Goal: Transaction & Acquisition: Purchase product/service

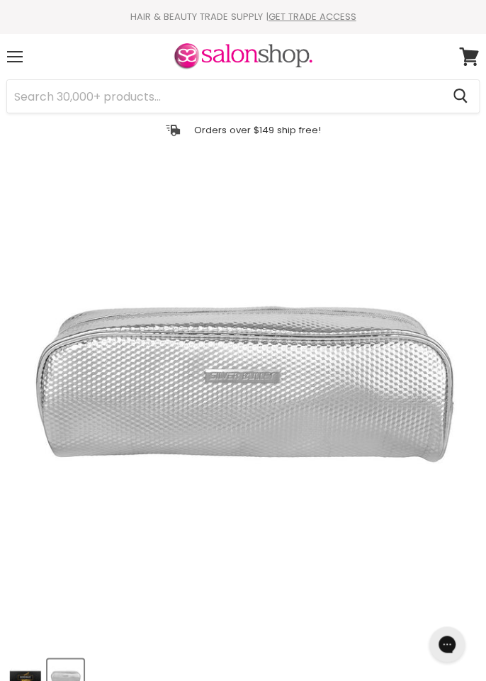
click at [228, 54] on img at bounding box center [243, 57] width 142 height 30
click at [10, 451] on img "Silver Bullet Heat Resistant Bag - Clearance! image. Click or Scroll to Zoom." at bounding box center [243, 397] width 472 height 472
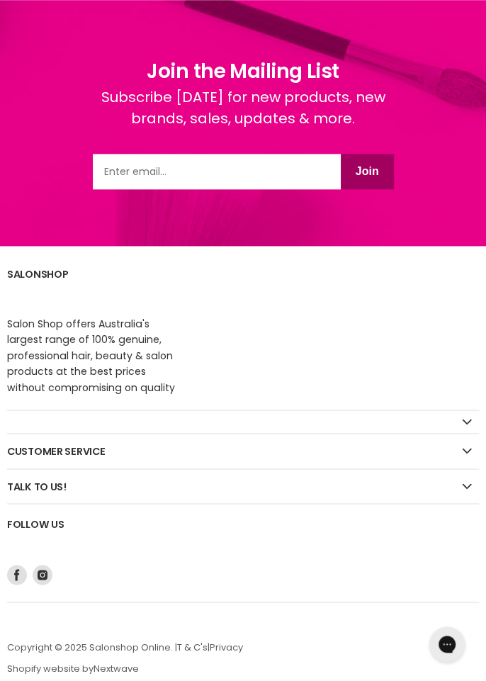
scroll to position [2125, 0]
